Goal: Find specific page/section: Find specific page/section

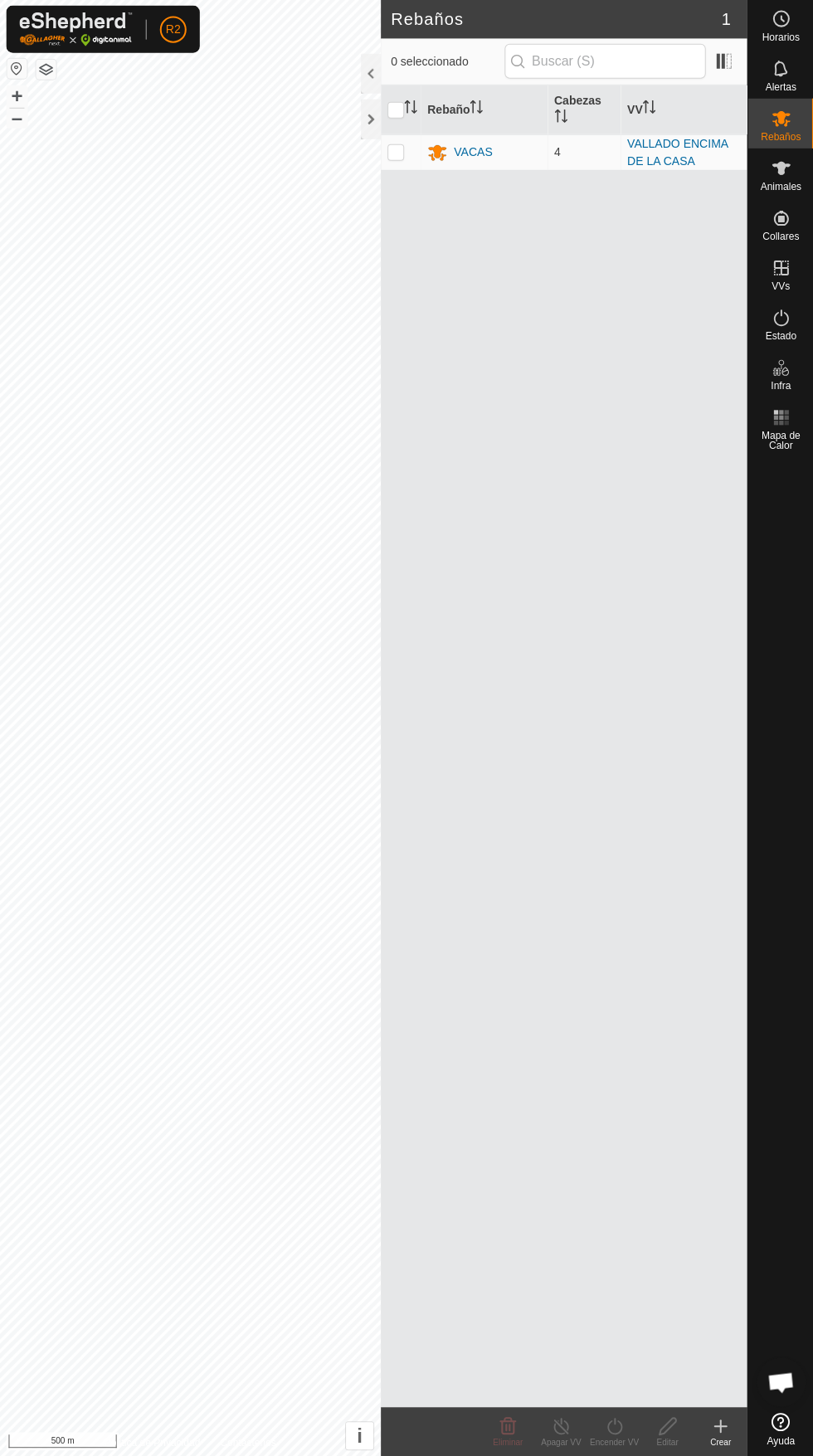
click at [797, 183] on span "Animales" at bounding box center [779, 188] width 40 height 10
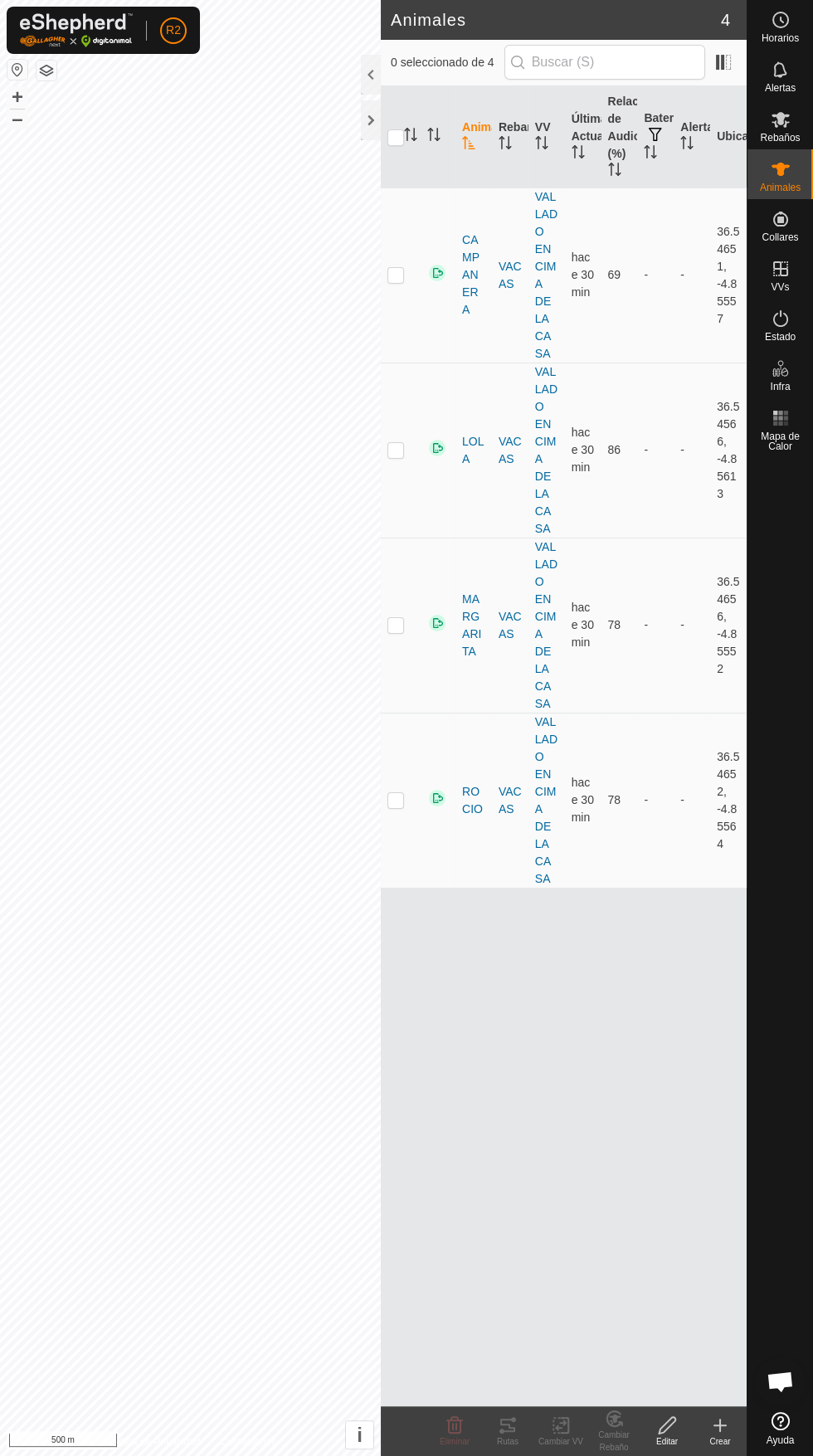
click at [392, 618] on p-checkbox at bounding box center [395, 625] width 16 height 13
checkbox input "true"
click at [513, 1420] on icon at bounding box center [508, 1425] width 15 height 13
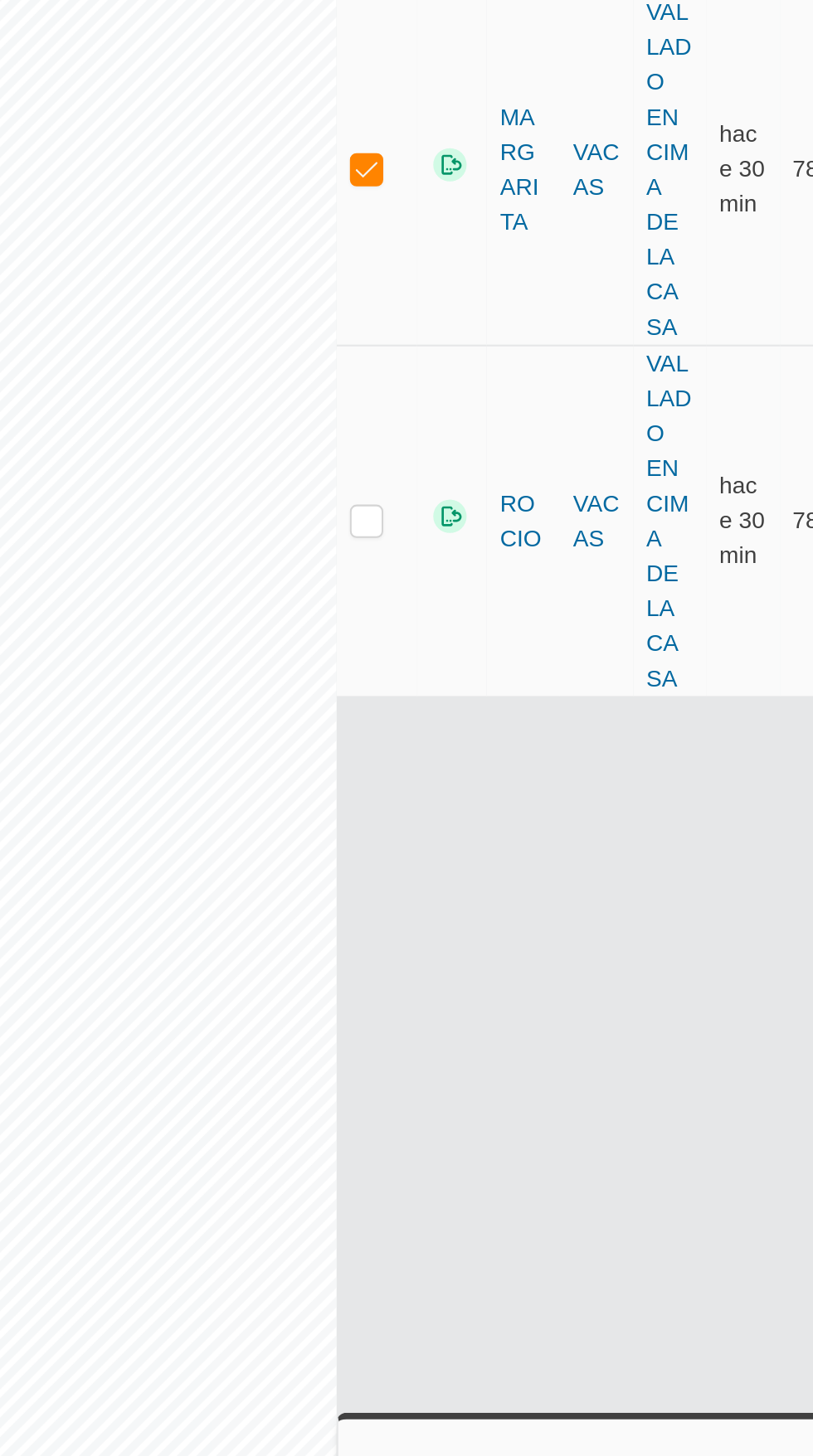
click at [610, 934] on div "Animal Rebaño VV Última Actualización Relación de Audio (%) Batería Alertas Ubi…" at bounding box center [564, 746] width 366 height 1320
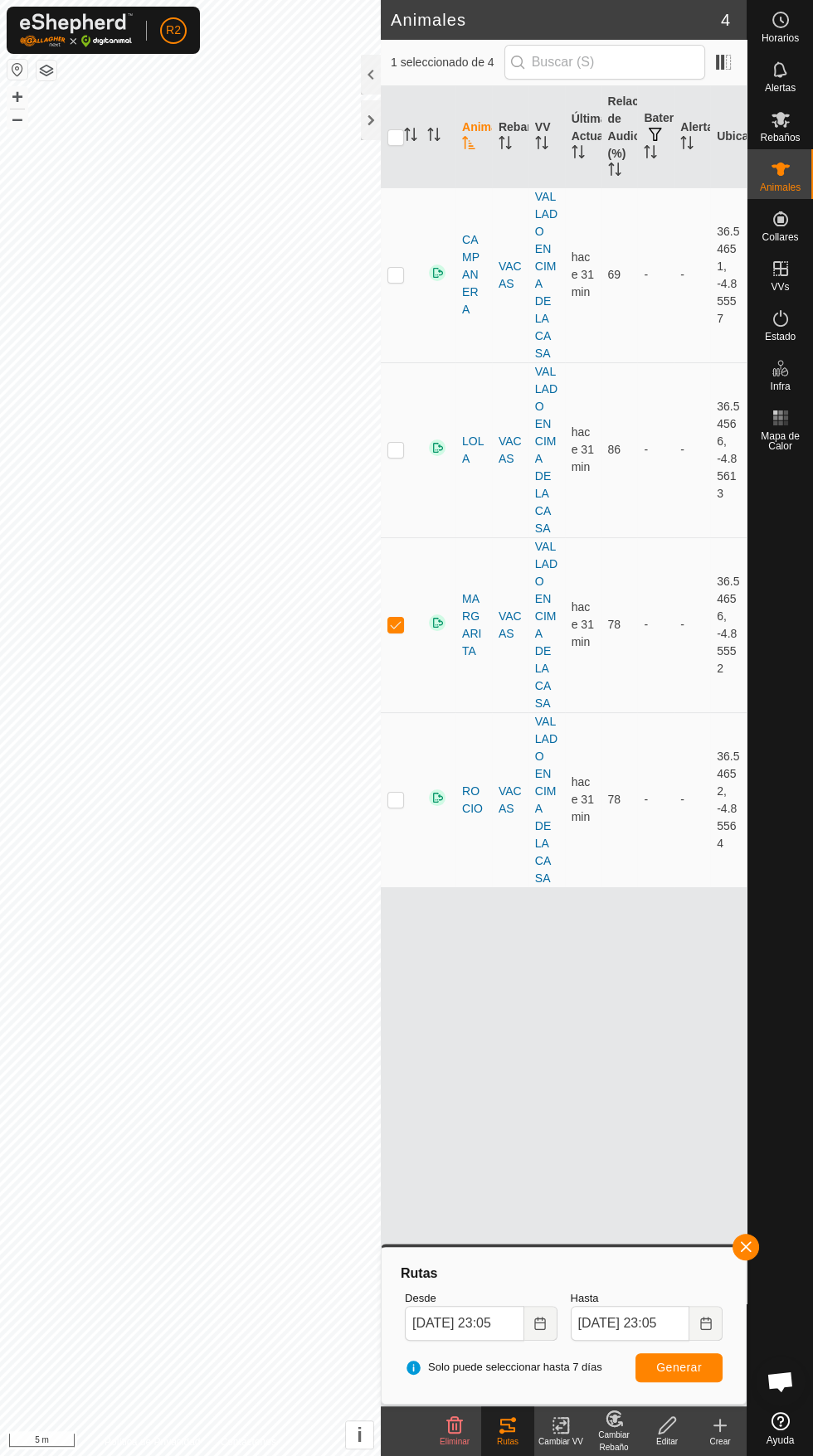
click at [361, 120] on div at bounding box center [371, 121] width 20 height 40
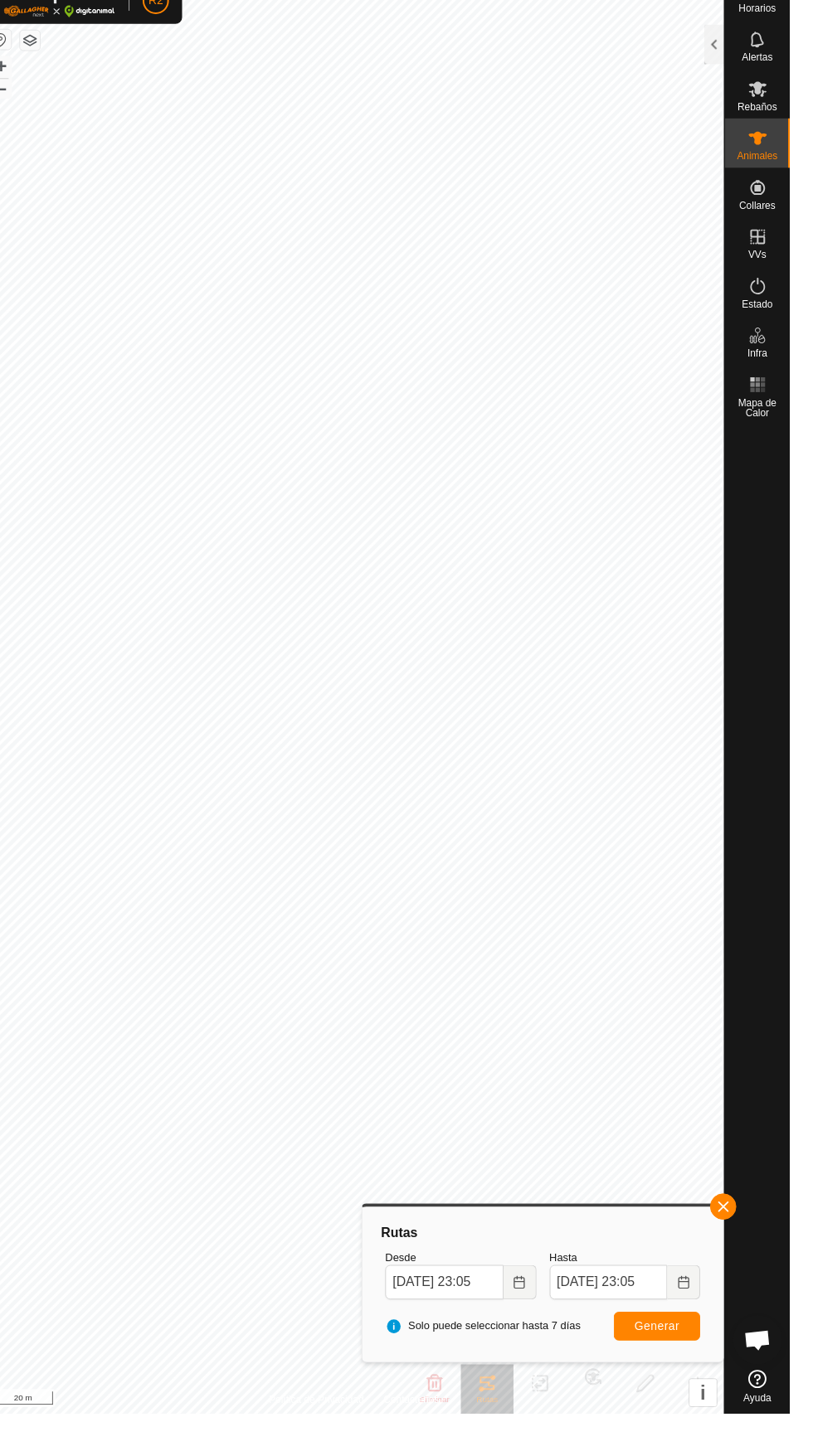
click at [811, 183] on div "Animales" at bounding box center [779, 174] width 65 height 50
click at [732, 72] on div at bounding box center [736, 75] width 20 height 40
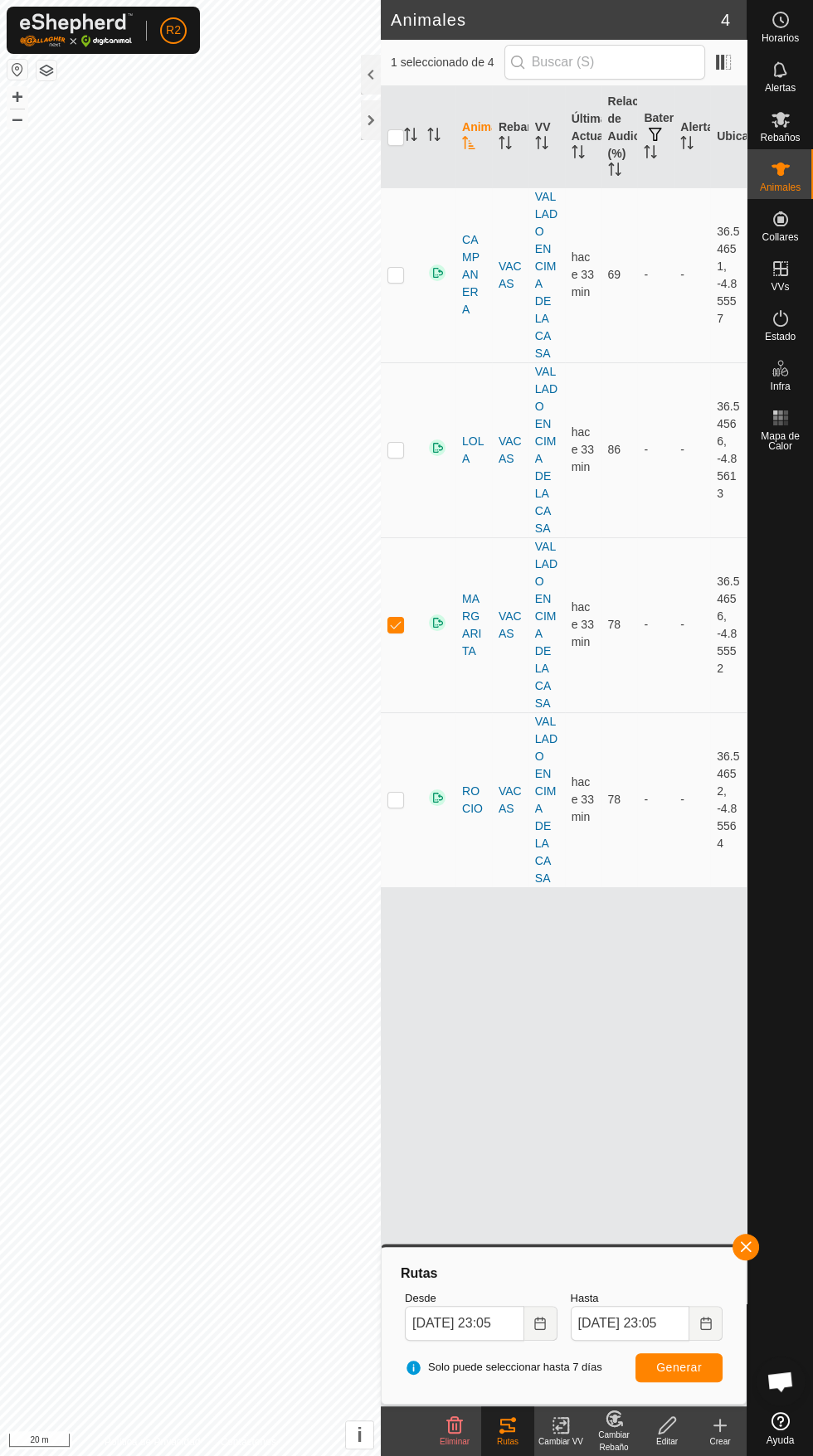
click at [405, 281] on td at bounding box center [401, 275] width 40 height 175
checkbox input "true"
click at [399, 441] on td at bounding box center [401, 450] width 40 height 175
checkbox input "true"
click at [409, 720] on td at bounding box center [401, 799] width 40 height 175
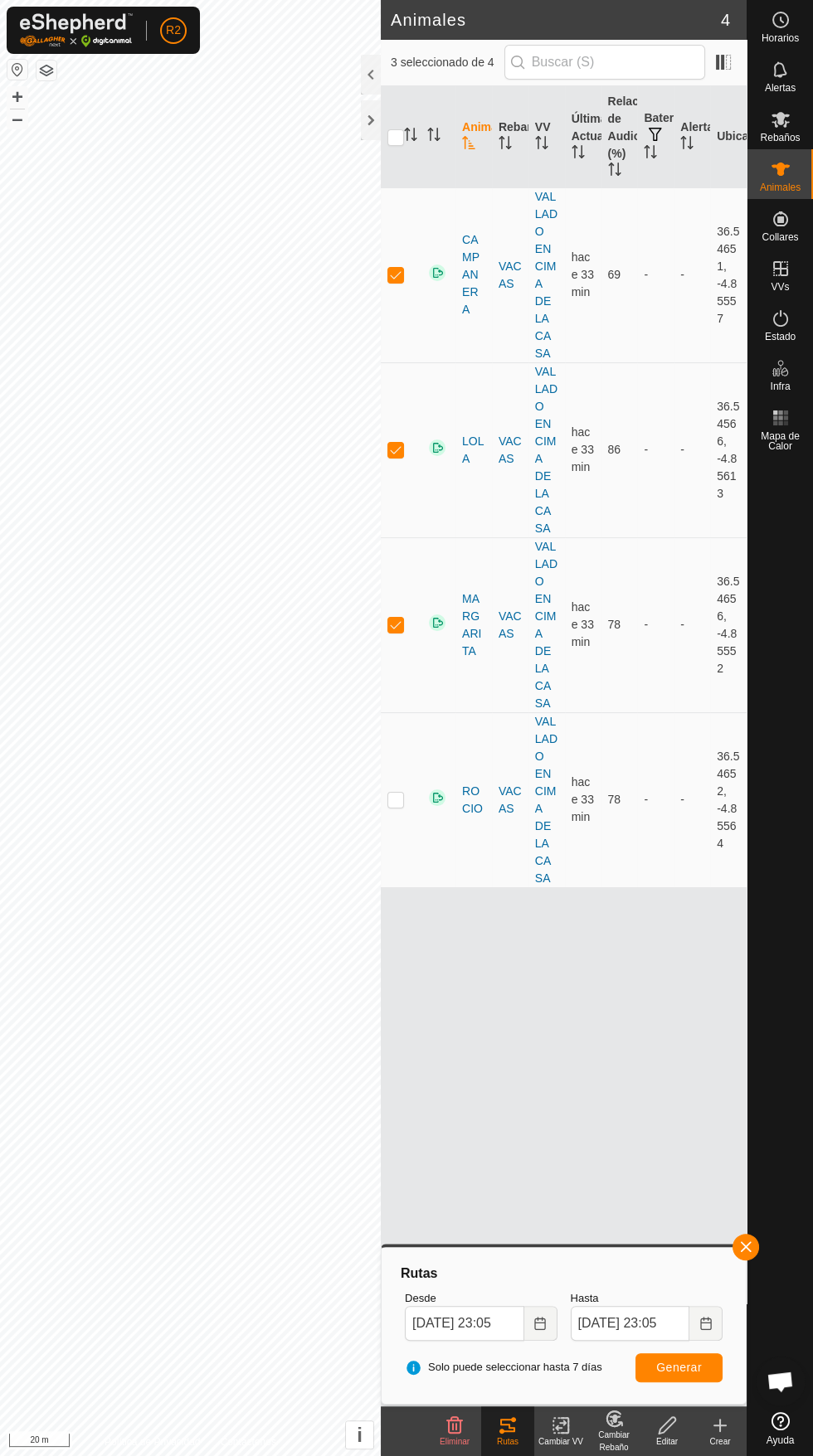
checkbox input "true"
click at [511, 1434] on icon at bounding box center [508, 1425] width 20 height 20
click at [560, 1425] on icon at bounding box center [561, 1425] width 21 height 20
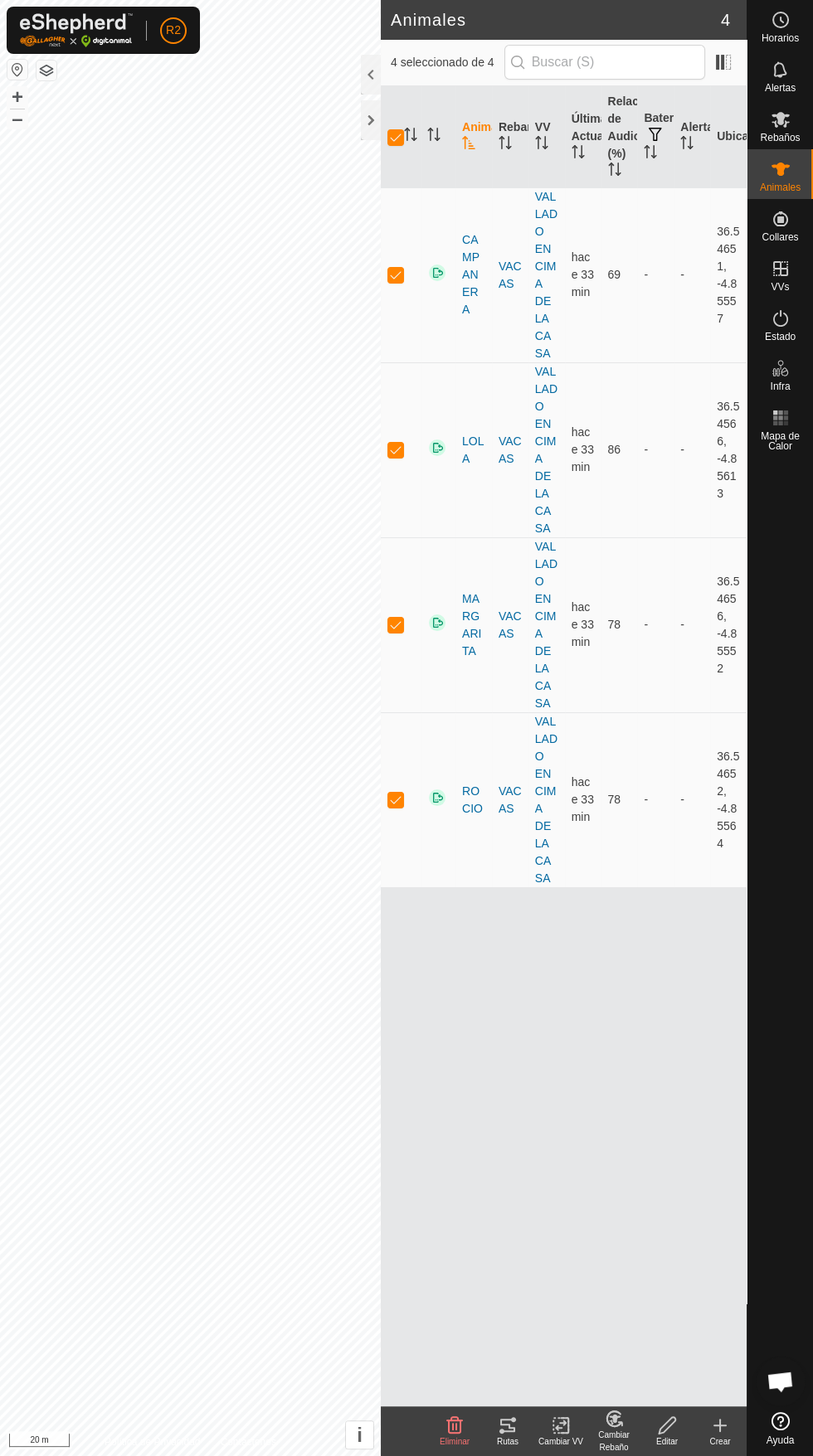
click at [538, 1433] on change-vp-svg-icon at bounding box center [560, 1425] width 53 height 20
click at [513, 1420] on icon at bounding box center [508, 1425] width 15 height 13
click at [372, 121] on div at bounding box center [371, 121] width 20 height 40
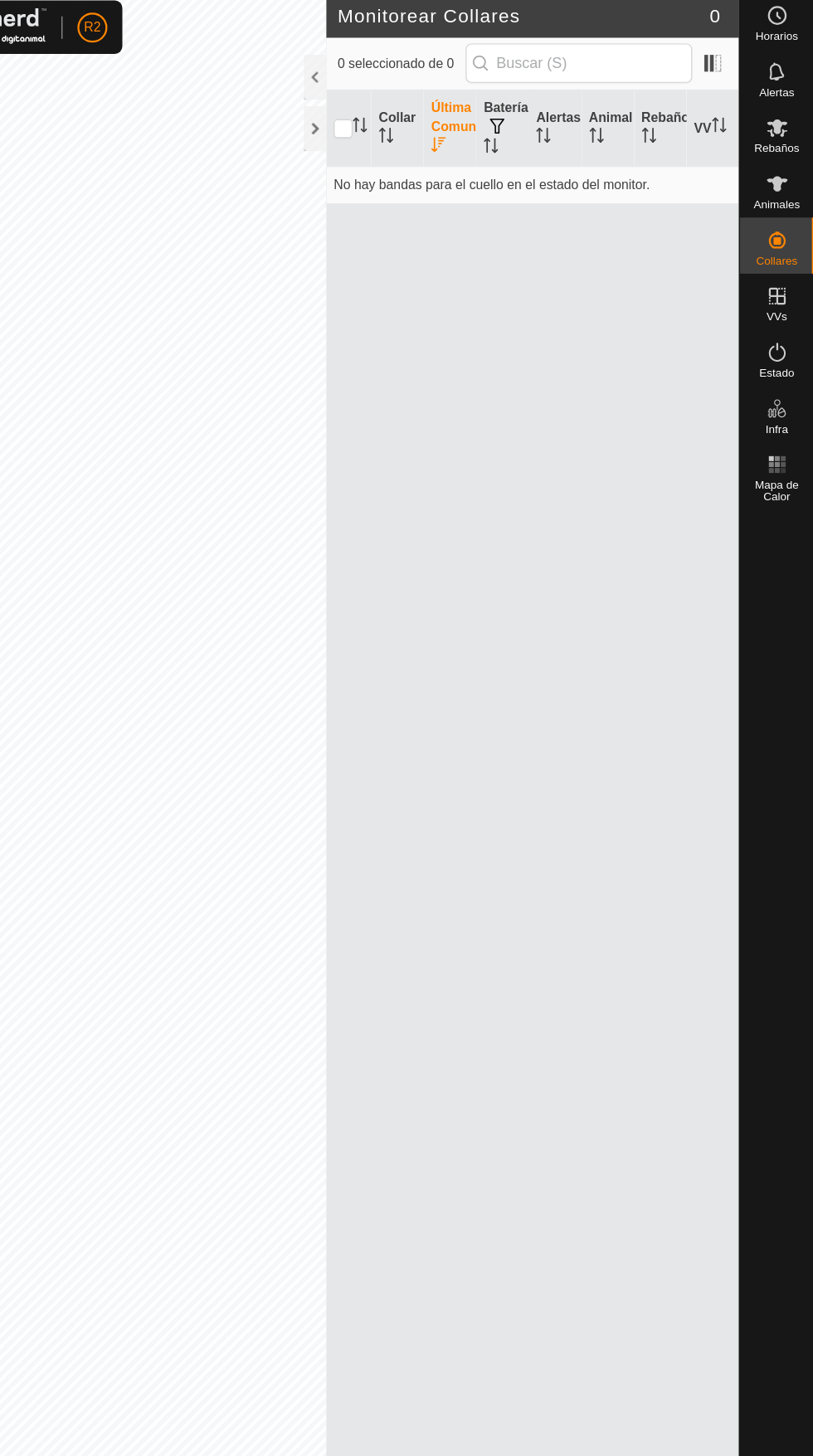
click at [398, 115] on input "checkbox" at bounding box center [395, 120] width 16 height 16
click at [398, 114] on input "checkbox" at bounding box center [395, 120] width 16 height 16
checkbox input "false"
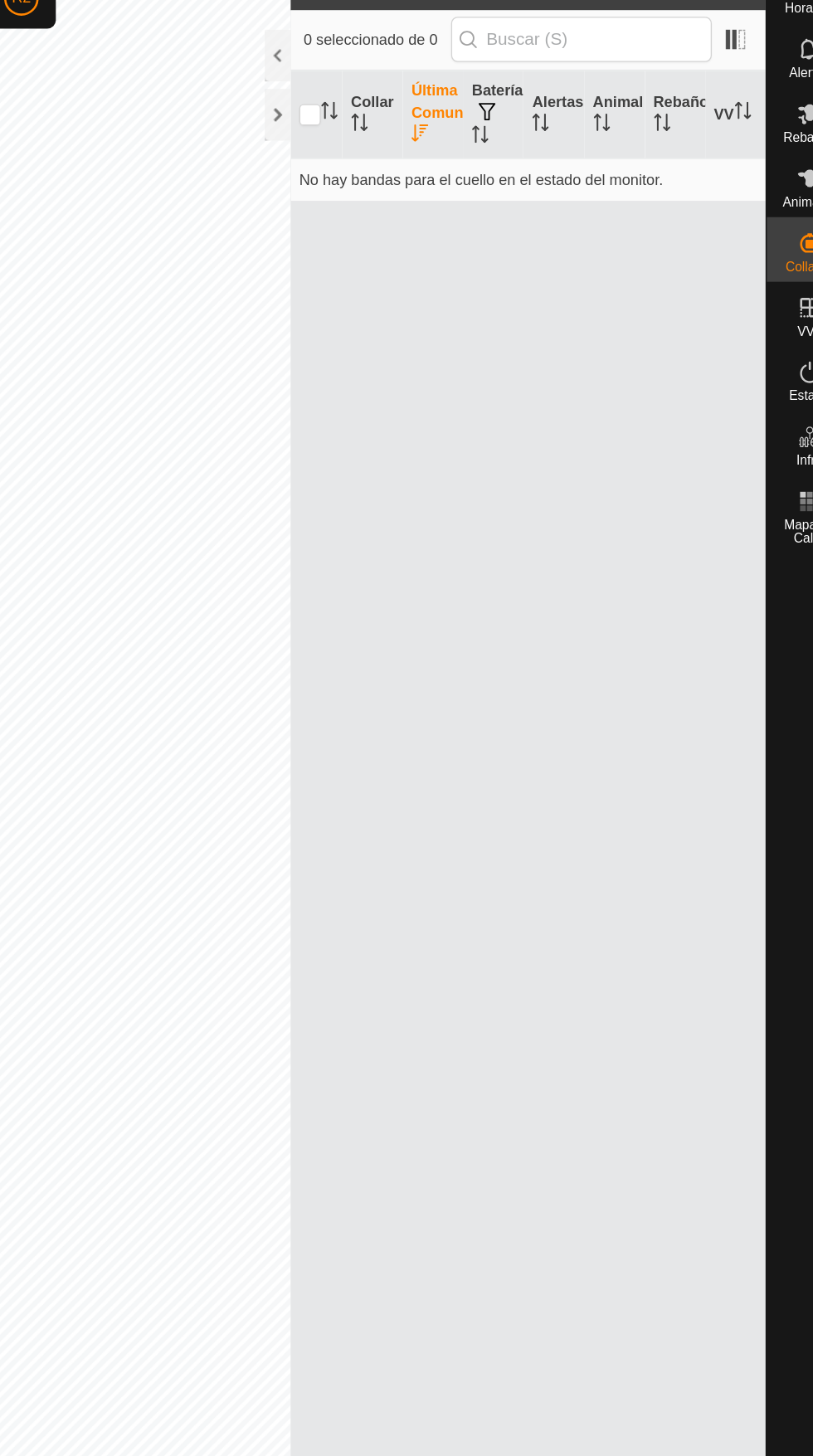
click at [726, 60] on span at bounding box center [723, 62] width 27 height 27
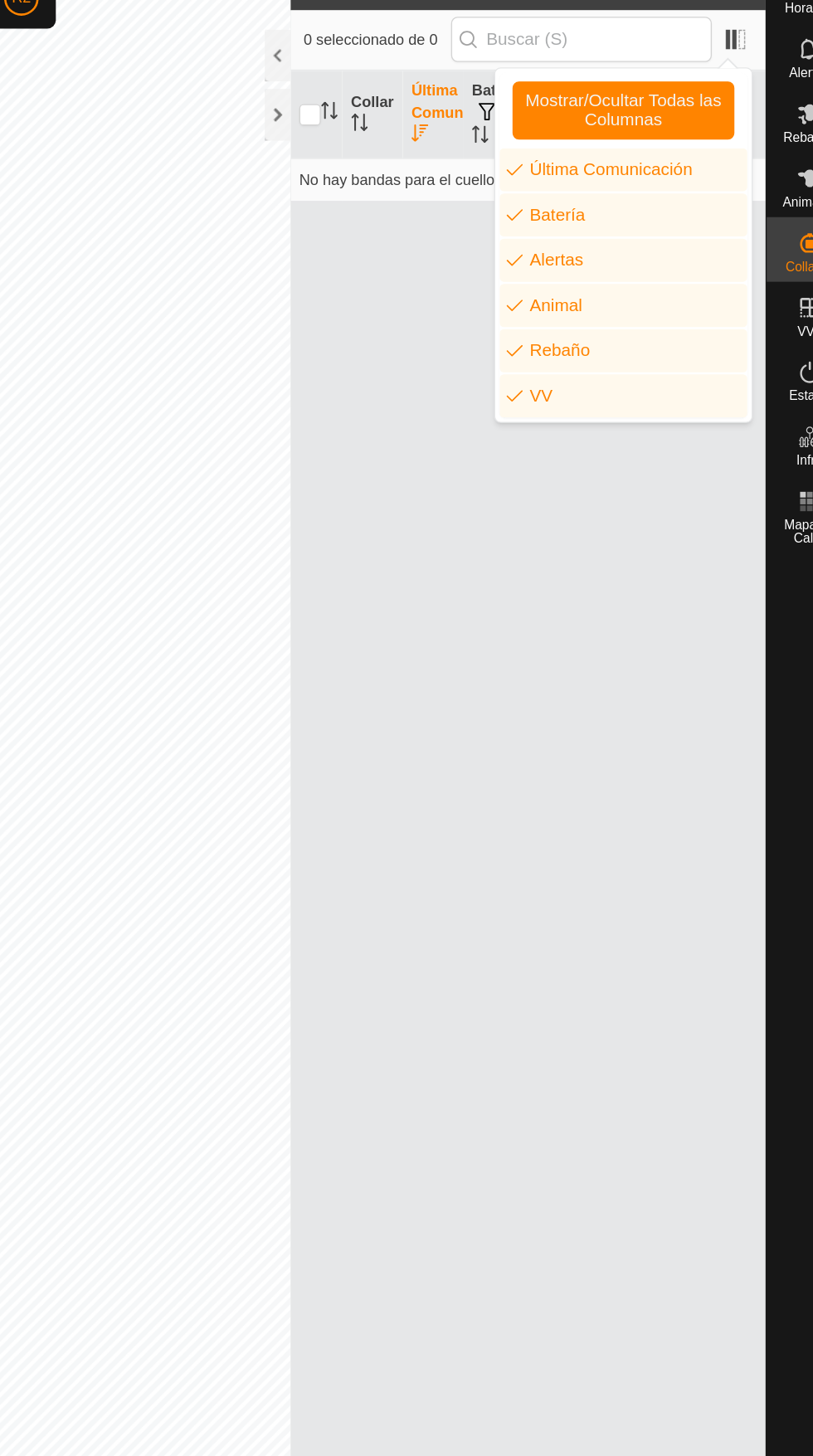
click at [644, 638] on div "Collar Última Comunicación Batería Alertas Animal Rebaño VV No hay bandas para …" at bounding box center [564, 746] width 366 height 1320
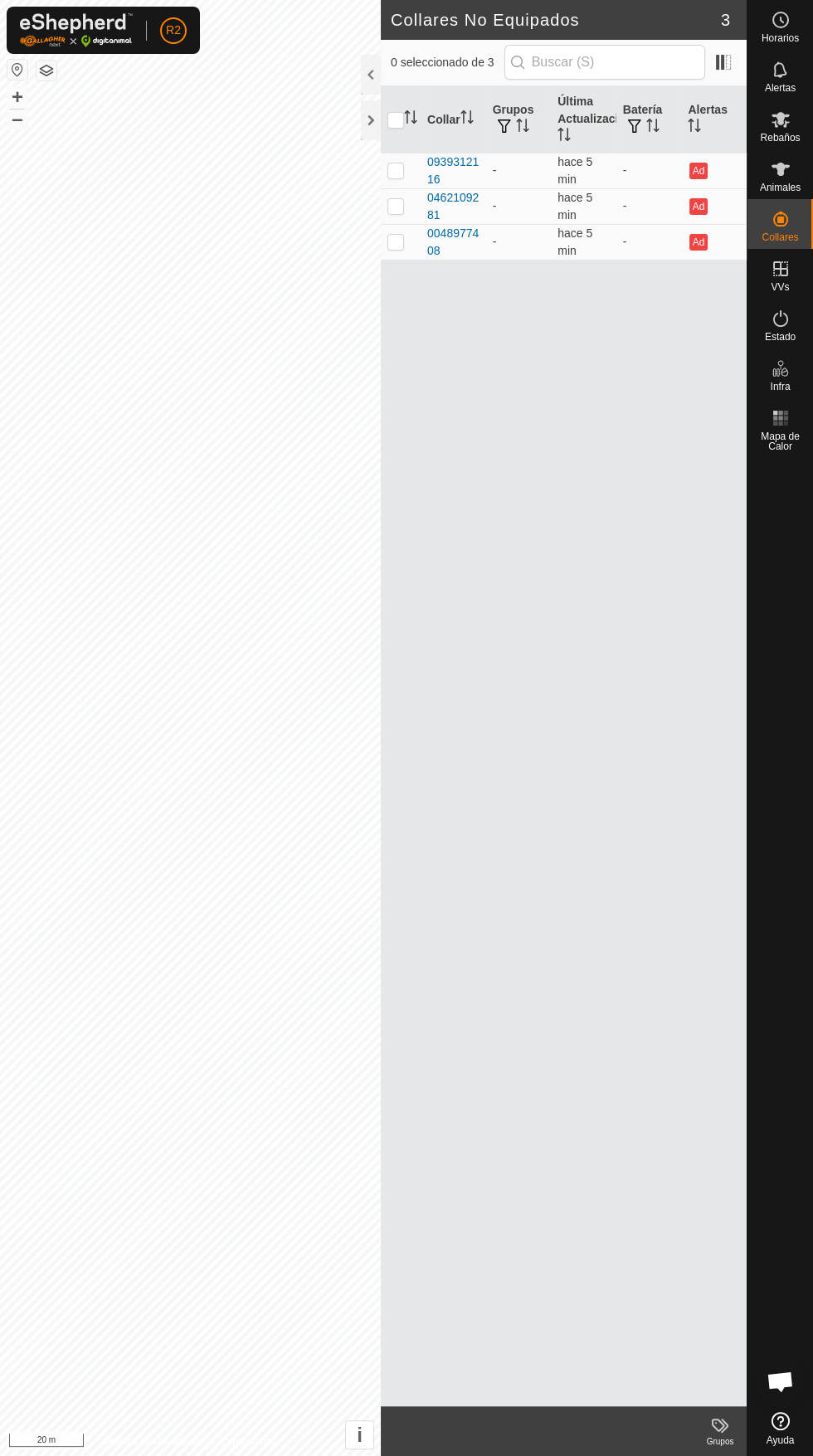
click at [369, 71] on div at bounding box center [371, 75] width 20 height 40
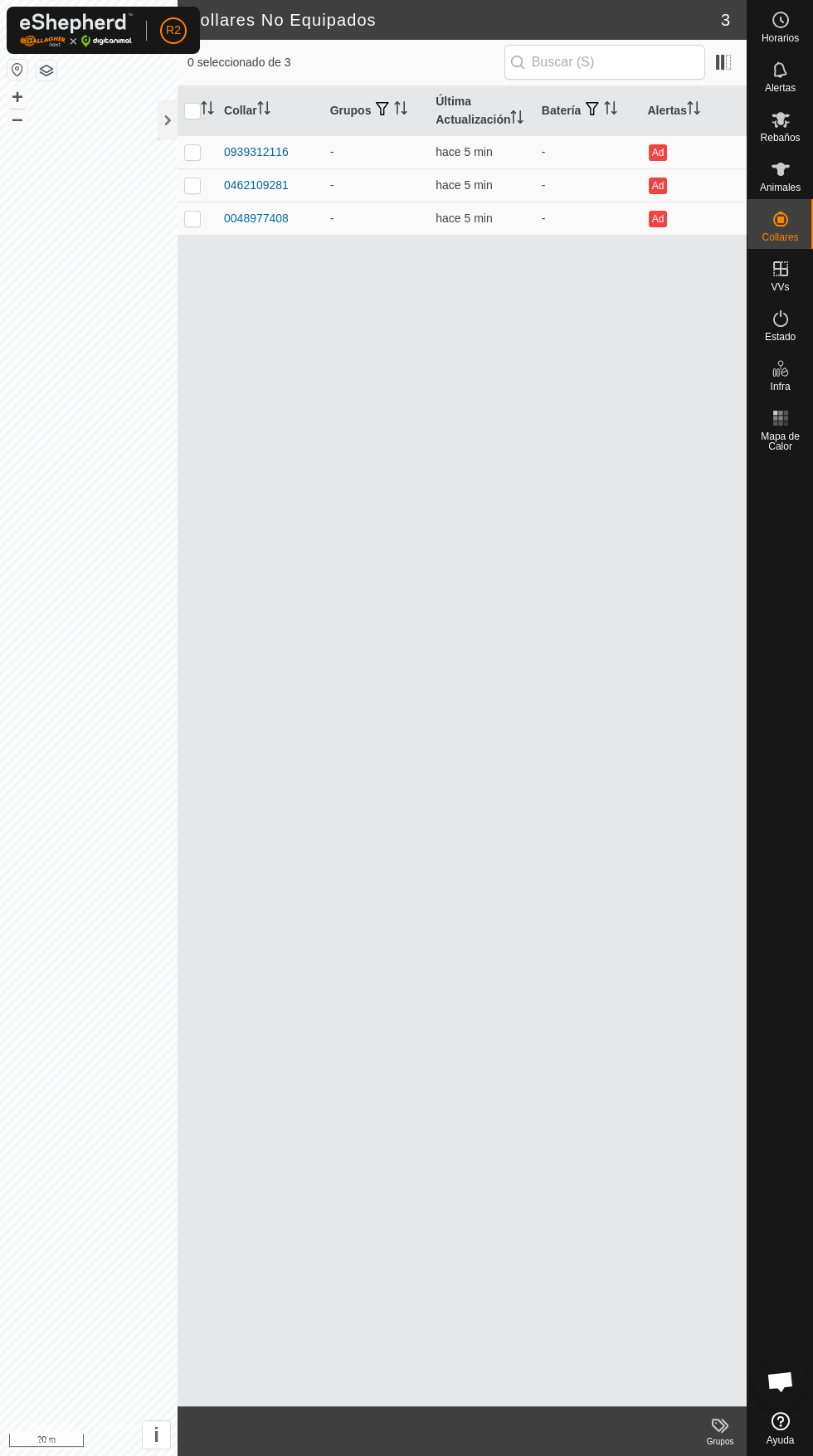
click at [593, 108] on span "button" at bounding box center [593, 109] width 13 height 13
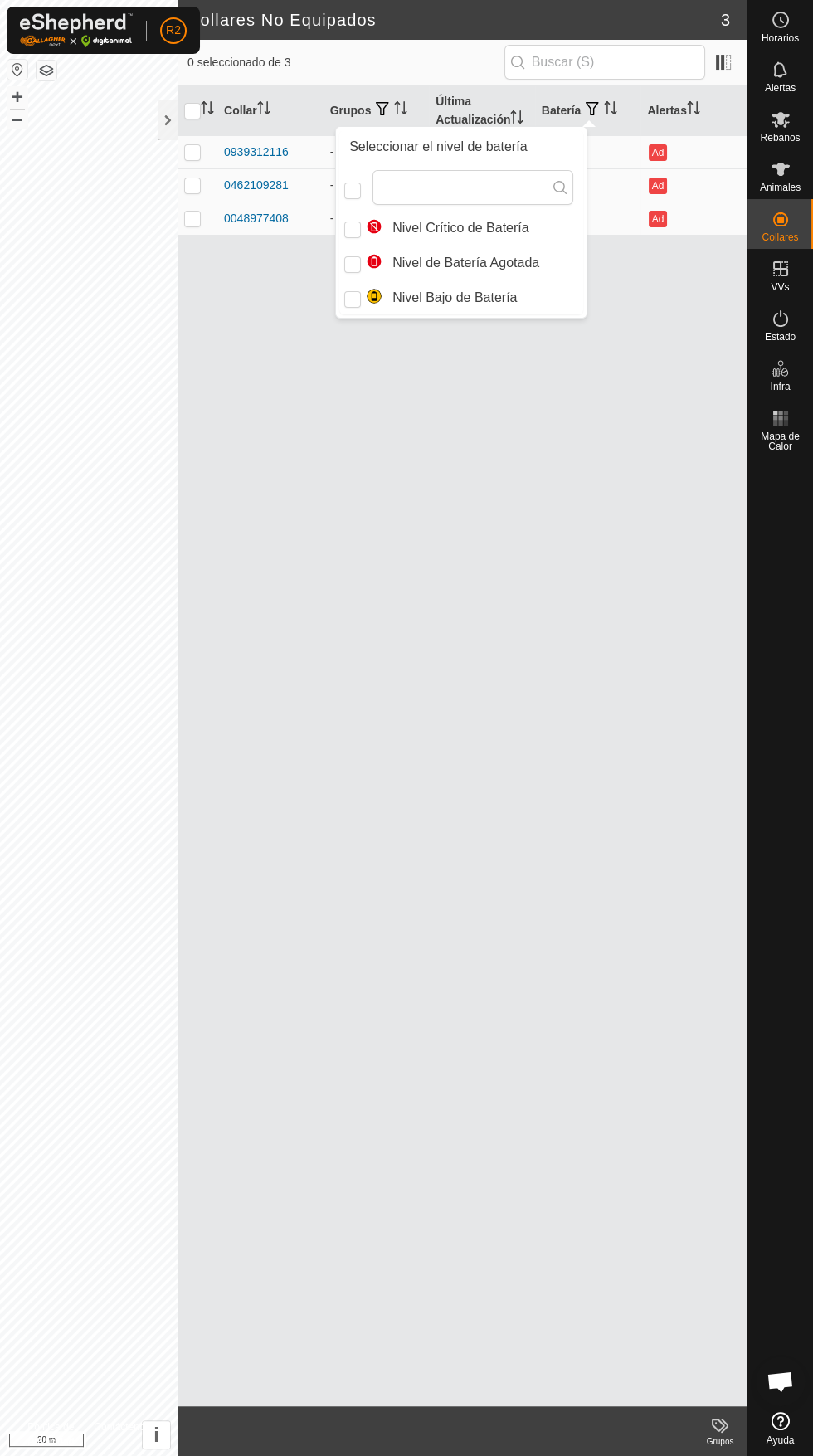
click at [755, 41] on div "Horarios" at bounding box center [779, 25] width 65 height 50
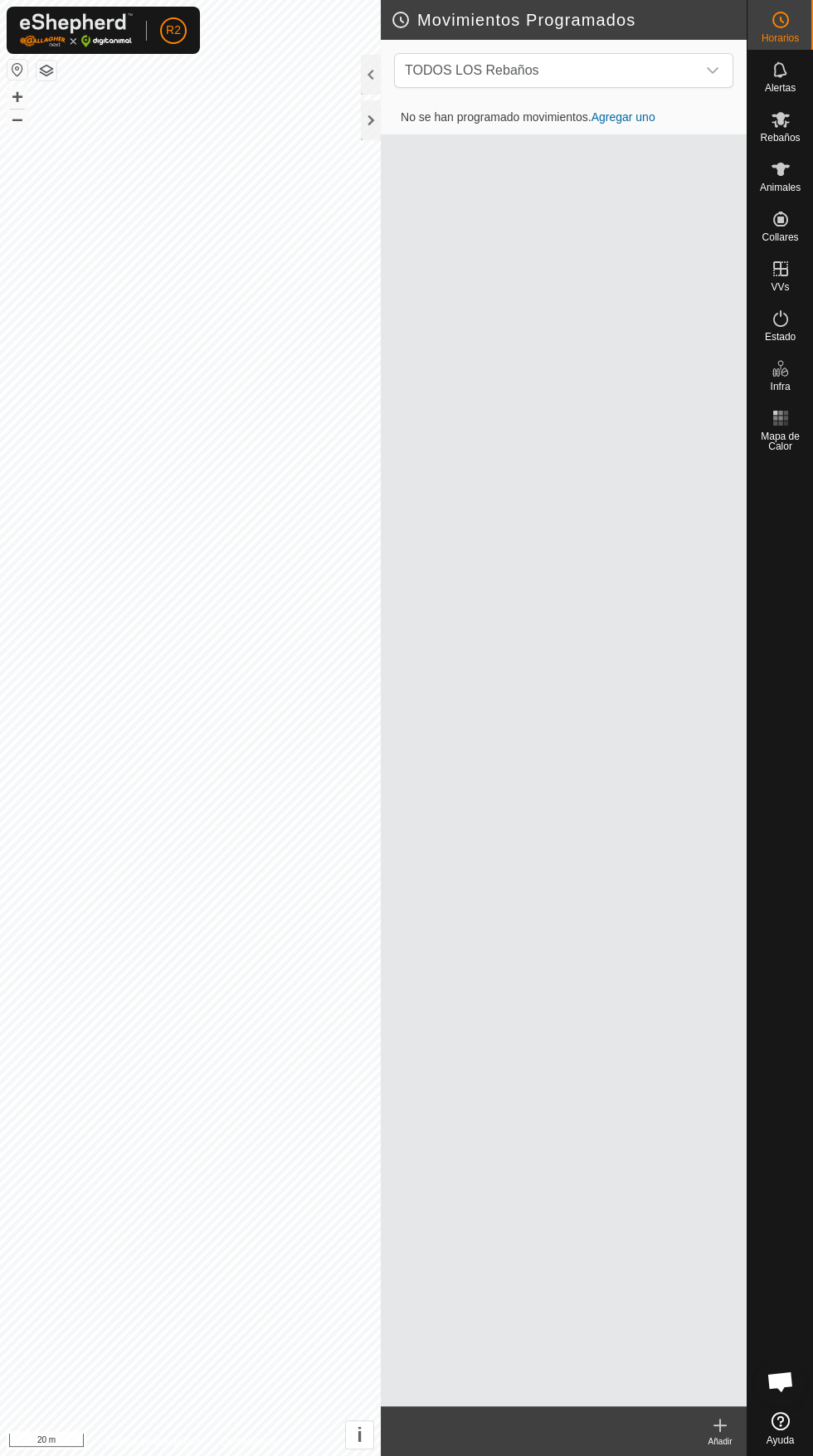
click at [362, 72] on div at bounding box center [371, 75] width 20 height 40
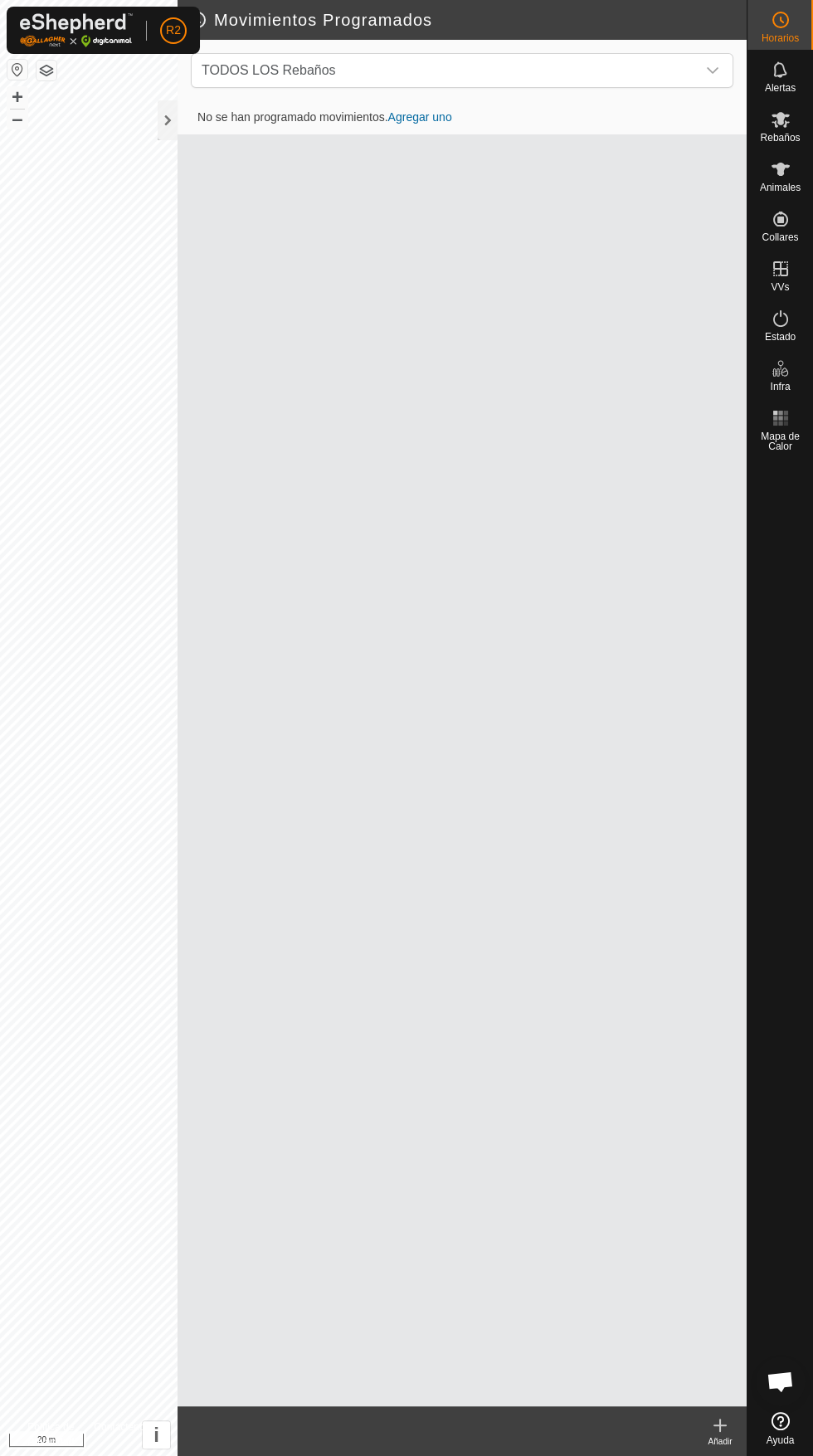
click at [692, 71] on span "TODOS LOS Rebaños" at bounding box center [445, 70] width 501 height 34
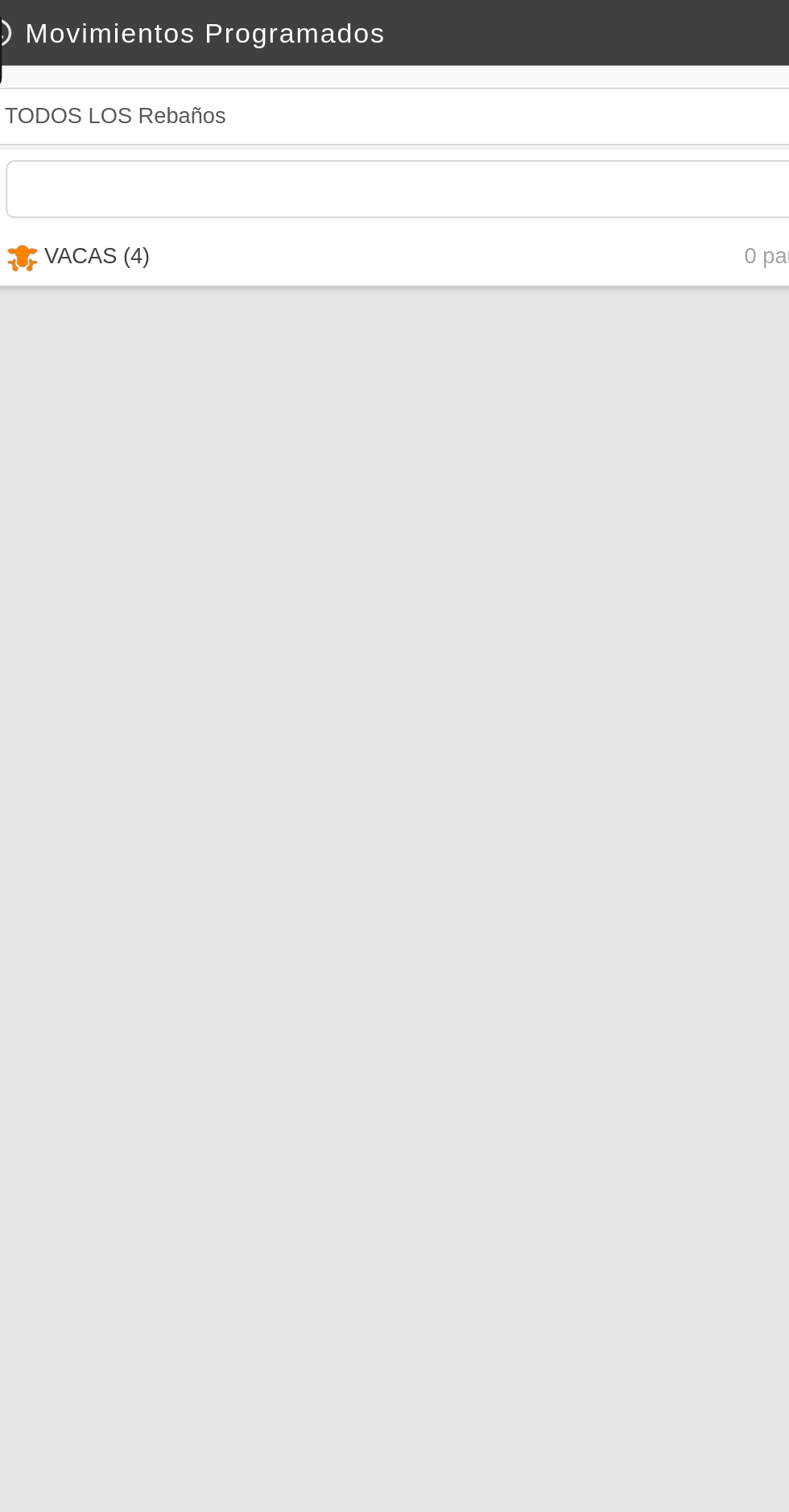
click at [586, 78] on span "TODOS LOS Rebaños" at bounding box center [432, 68] width 486 height 33
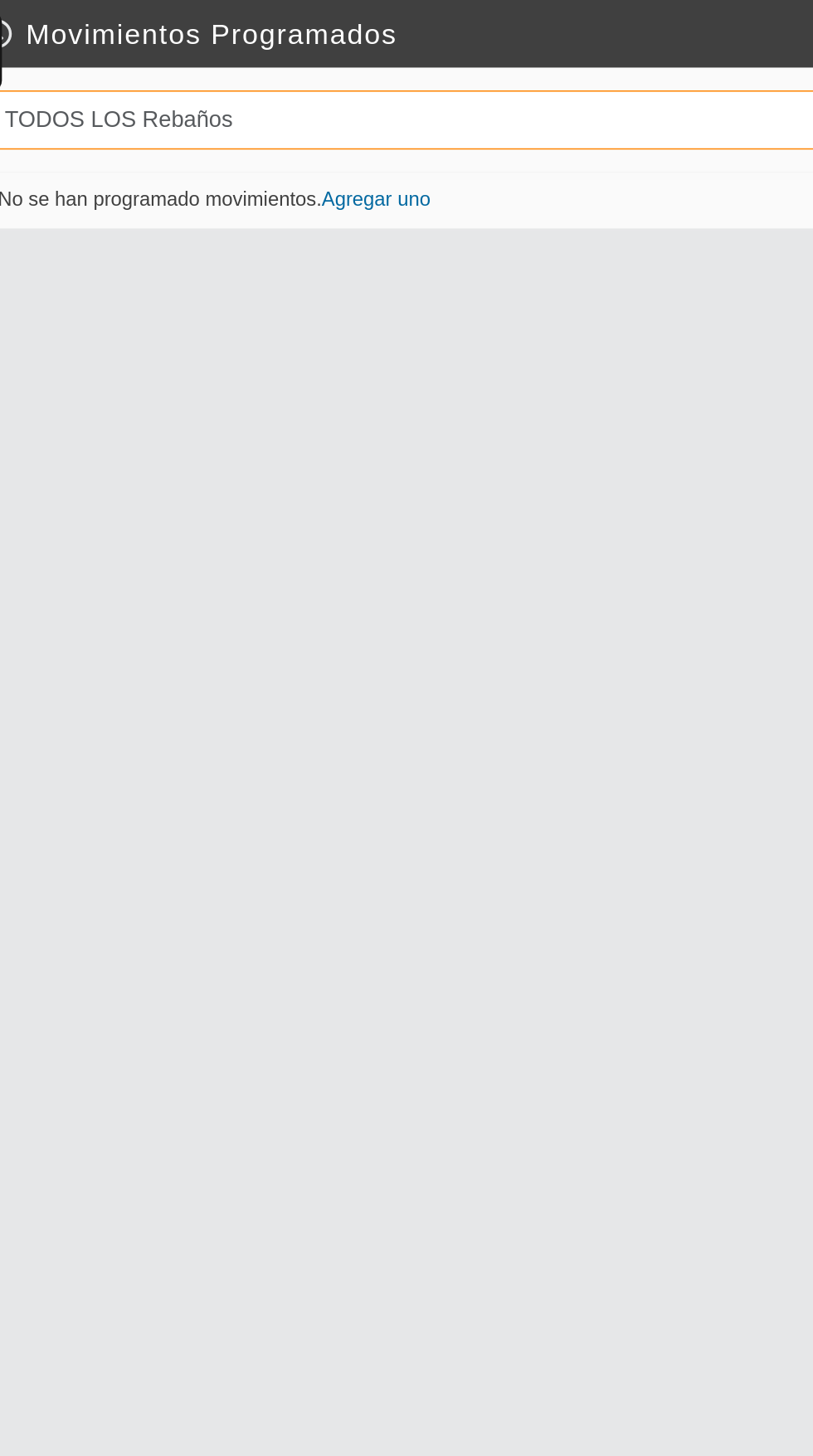
click at [566, 151] on div "No se han programado movimientos. Agregar uno" at bounding box center [462, 754] width 569 height 1305
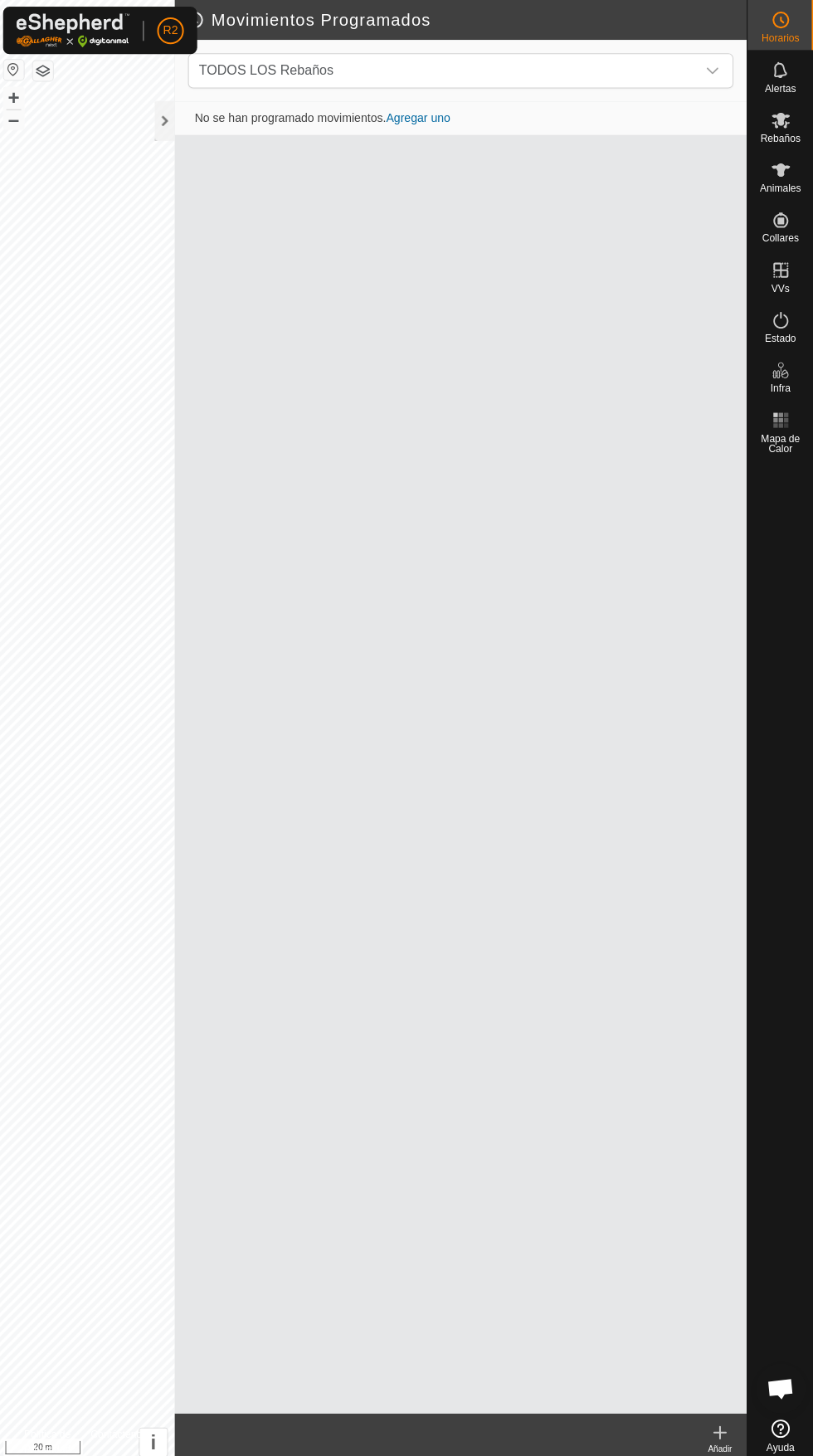
click at [795, 193] on div "Animales" at bounding box center [779, 174] width 65 height 50
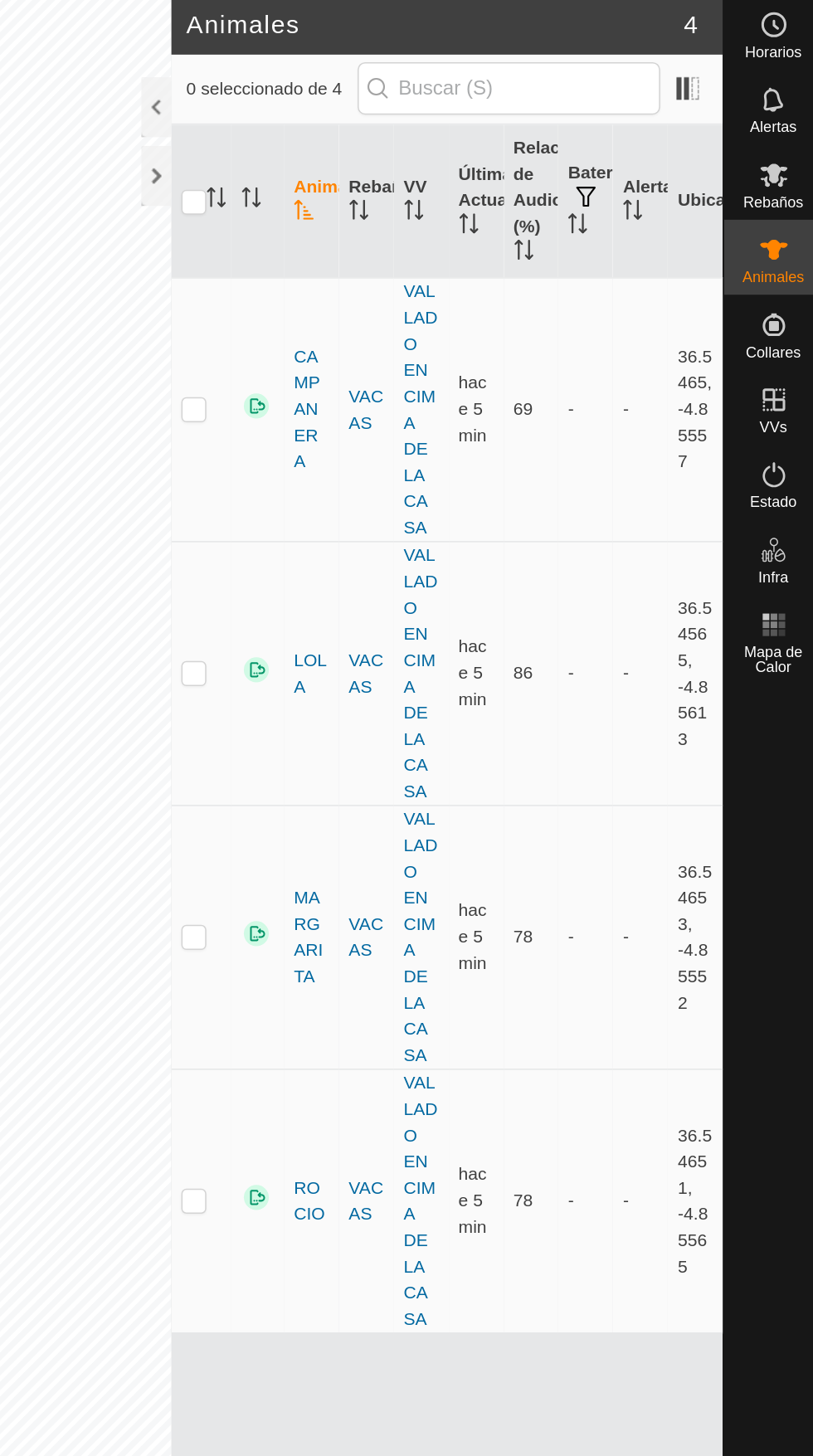
click at [725, 63] on span at bounding box center [723, 62] width 27 height 27
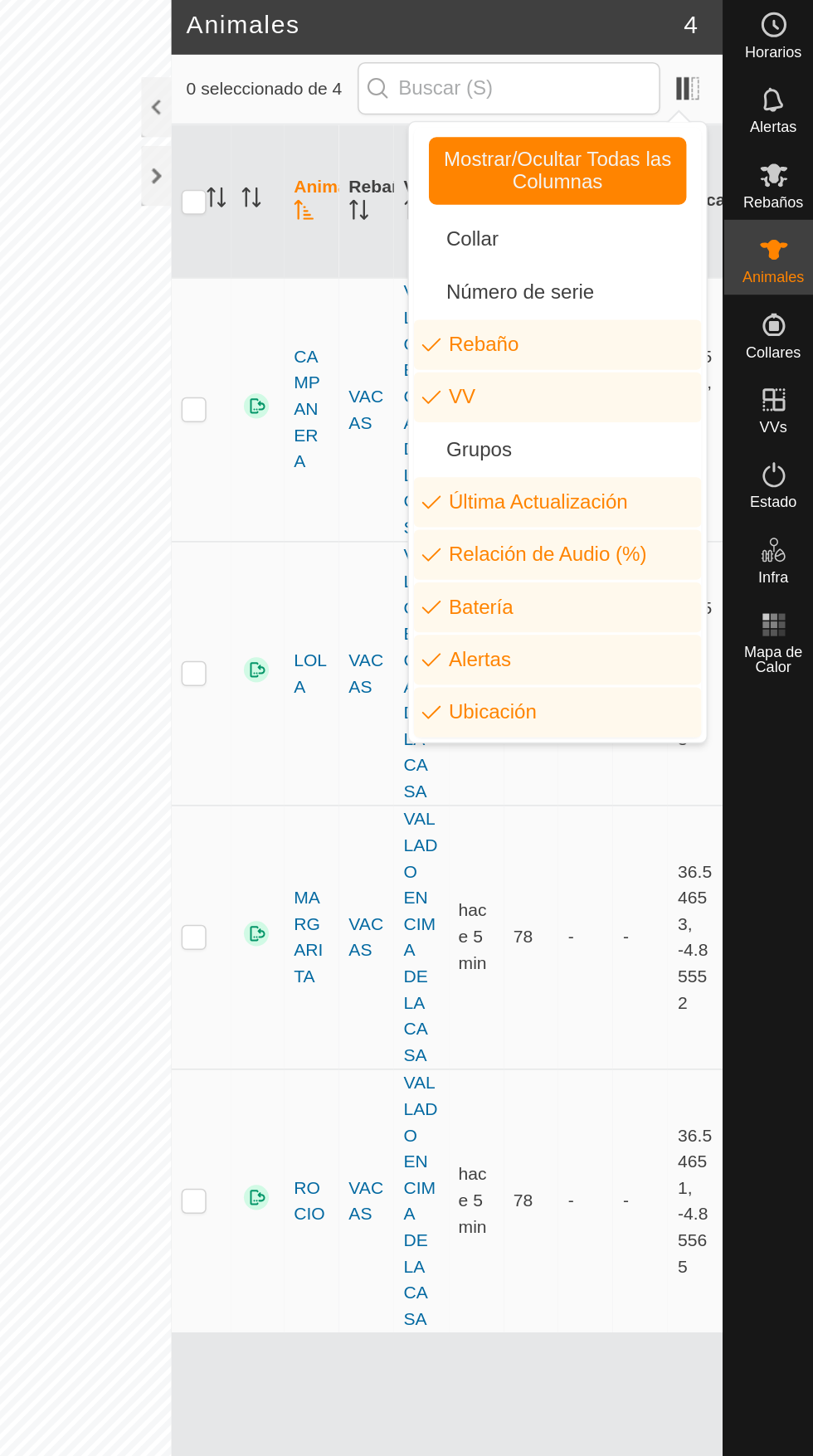
click at [676, 760] on td "-" at bounding box center [691, 800] width 36 height 175
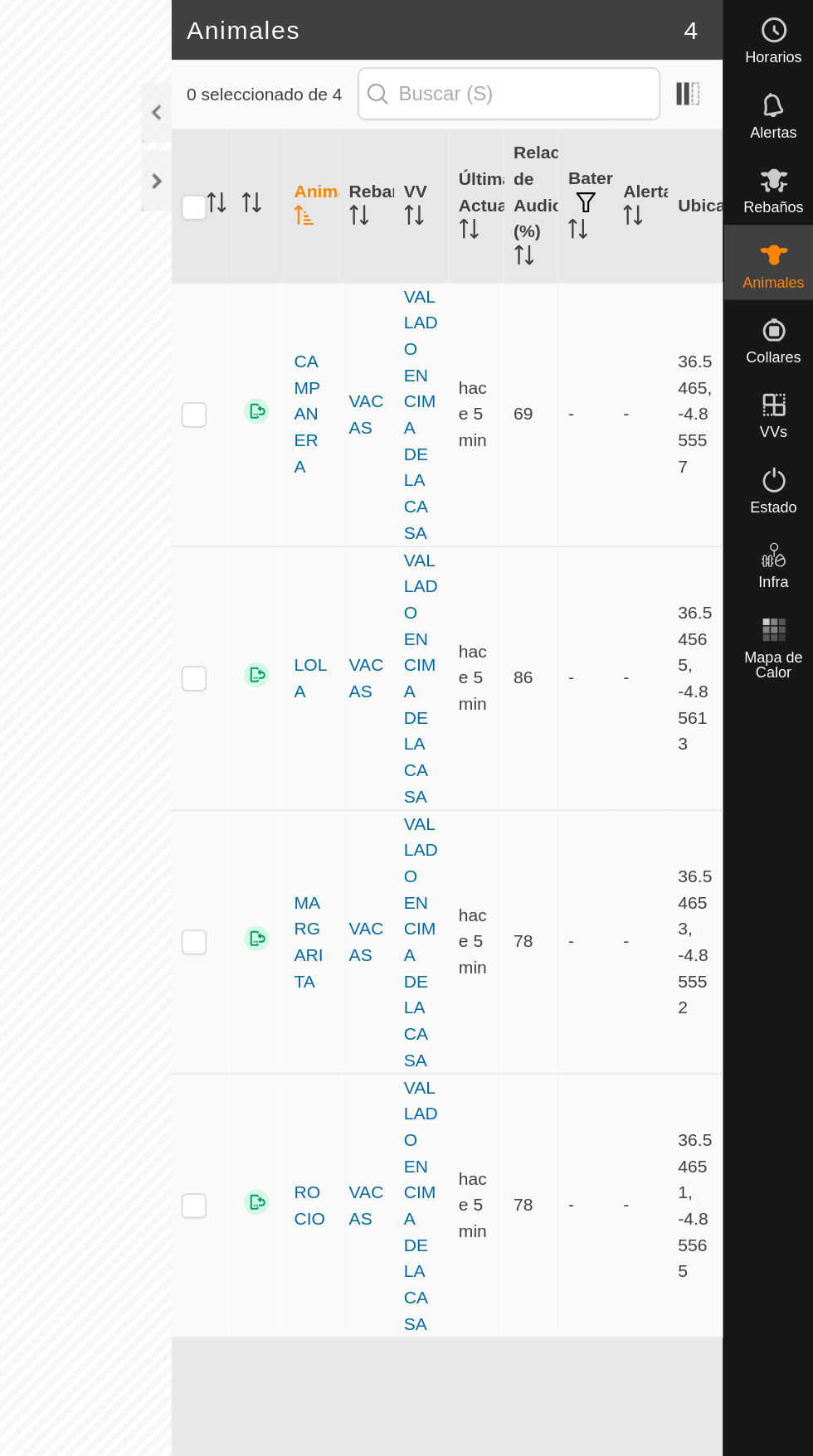
click at [372, 70] on div at bounding box center [371, 75] width 20 height 40
